Goal: Task Accomplishment & Management: Manage account settings

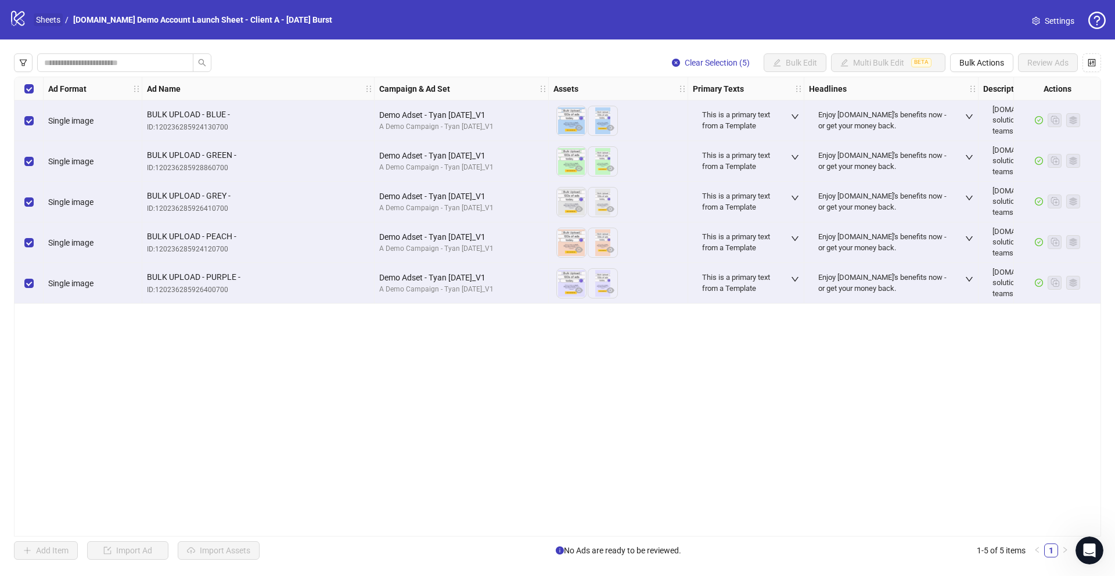
click at [51, 20] on link "Sheets" at bounding box center [48, 19] width 29 height 13
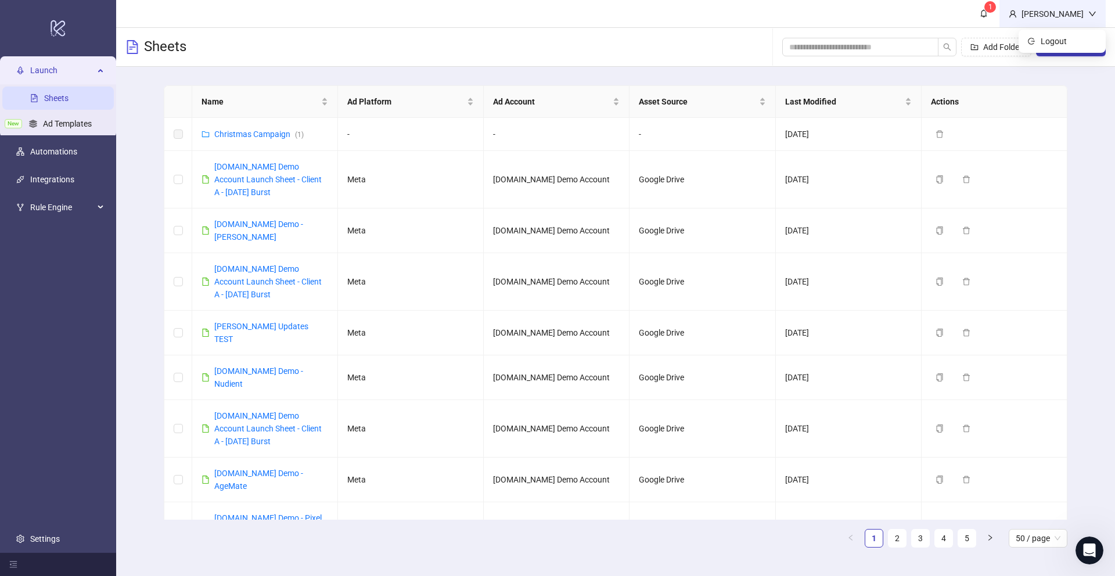
click at [1074, 13] on div "Martin Demo" at bounding box center [1052, 14] width 71 height 13
click at [1061, 35] on span "Logout" at bounding box center [1069, 41] width 56 height 13
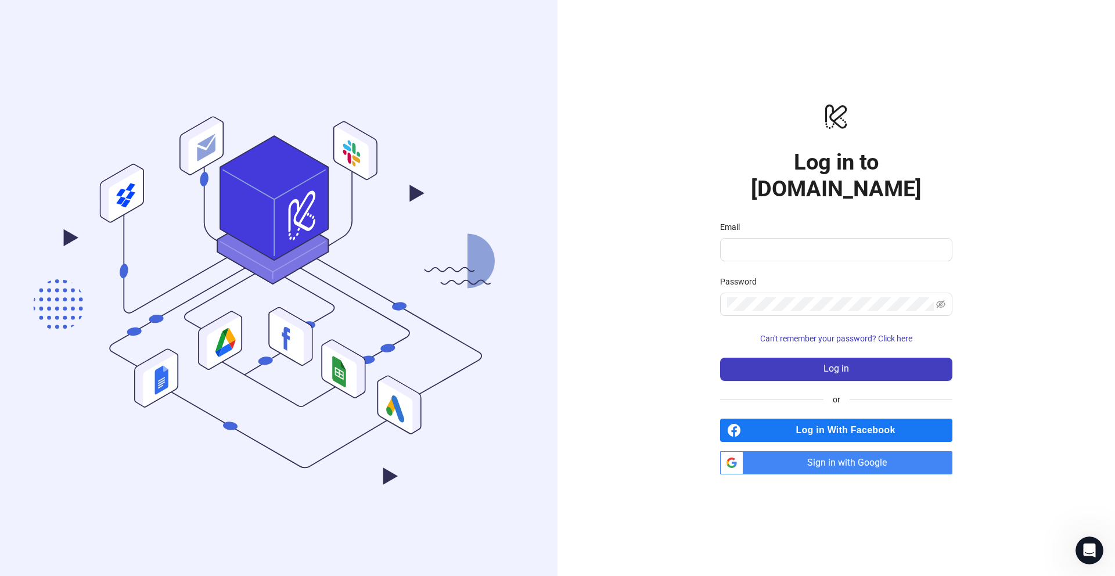
click at [860, 451] on span "Sign in with Google" at bounding box center [850, 462] width 204 height 23
click at [843, 454] on span "Sign in with Google" at bounding box center [850, 462] width 204 height 23
click at [868, 457] on span "Sign in with Google" at bounding box center [850, 462] width 204 height 23
click at [826, 453] on span "Sign in with Google" at bounding box center [850, 462] width 204 height 23
